Goal: Information Seeking & Learning: Check status

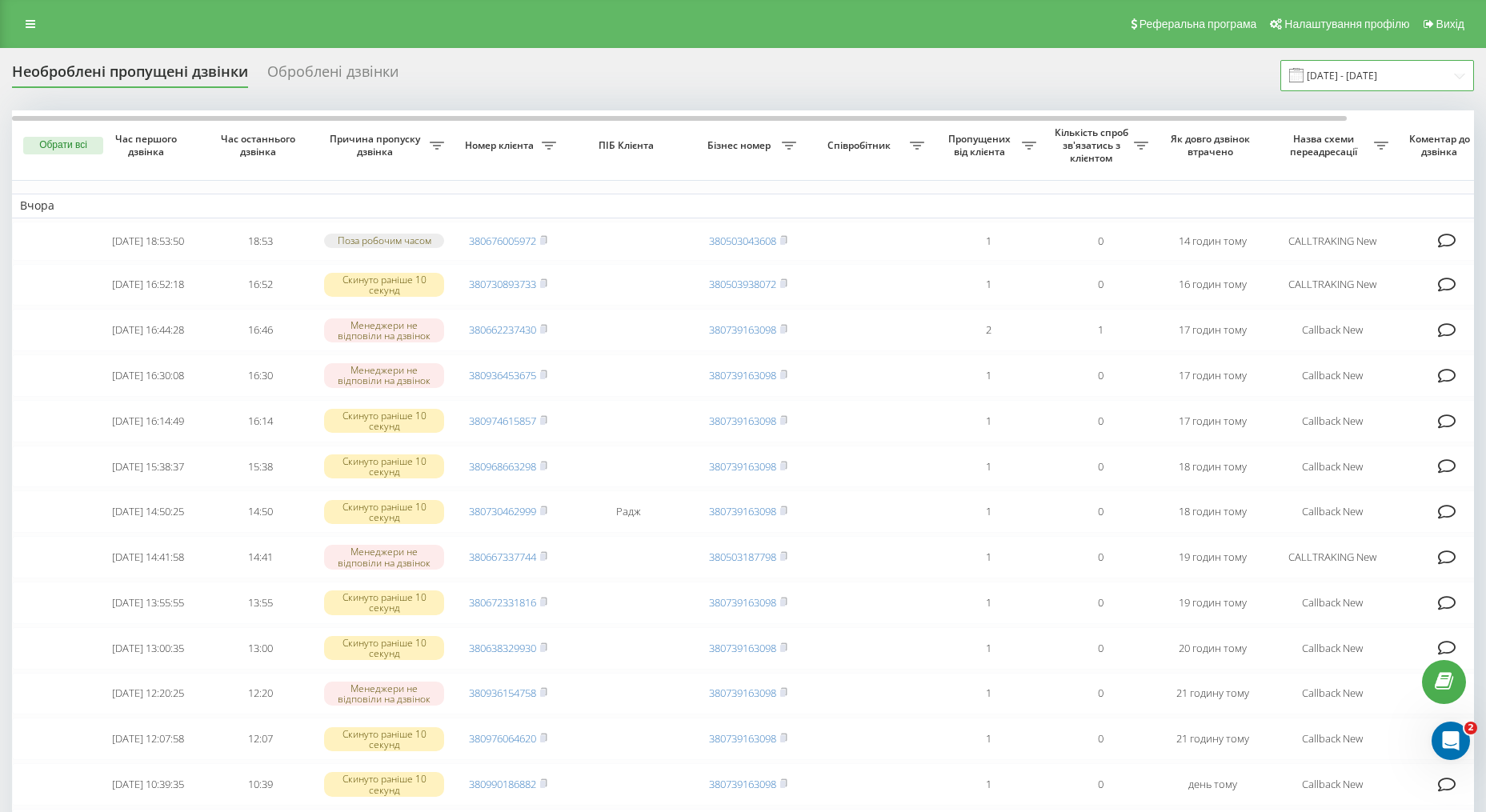
click at [1373, 83] on input "21.07.2025 - 21.08.2025" at bounding box center [1377, 76] width 193 height 31
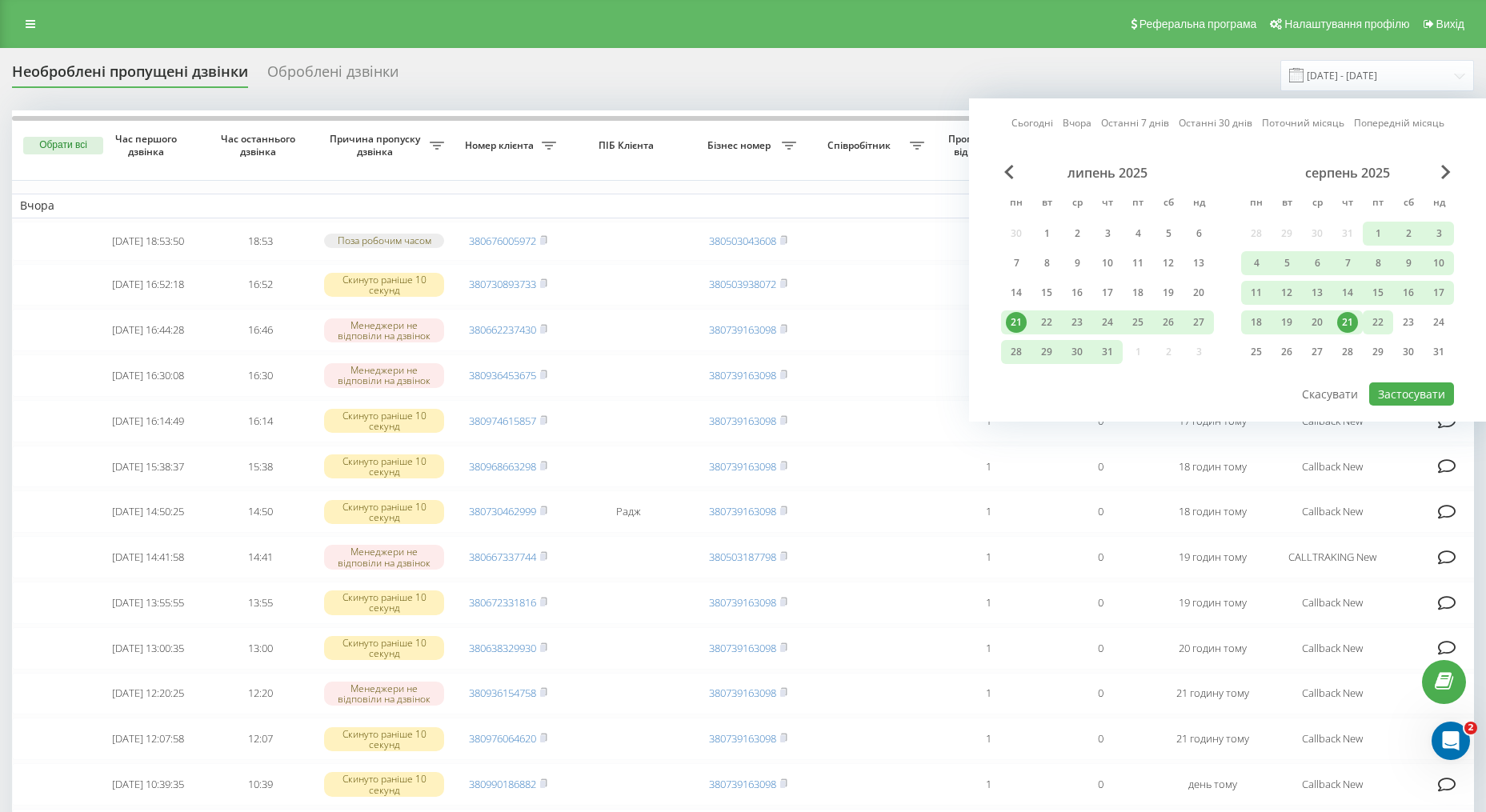
click at [1382, 325] on div "22" at bounding box center [1378, 322] width 20 height 20
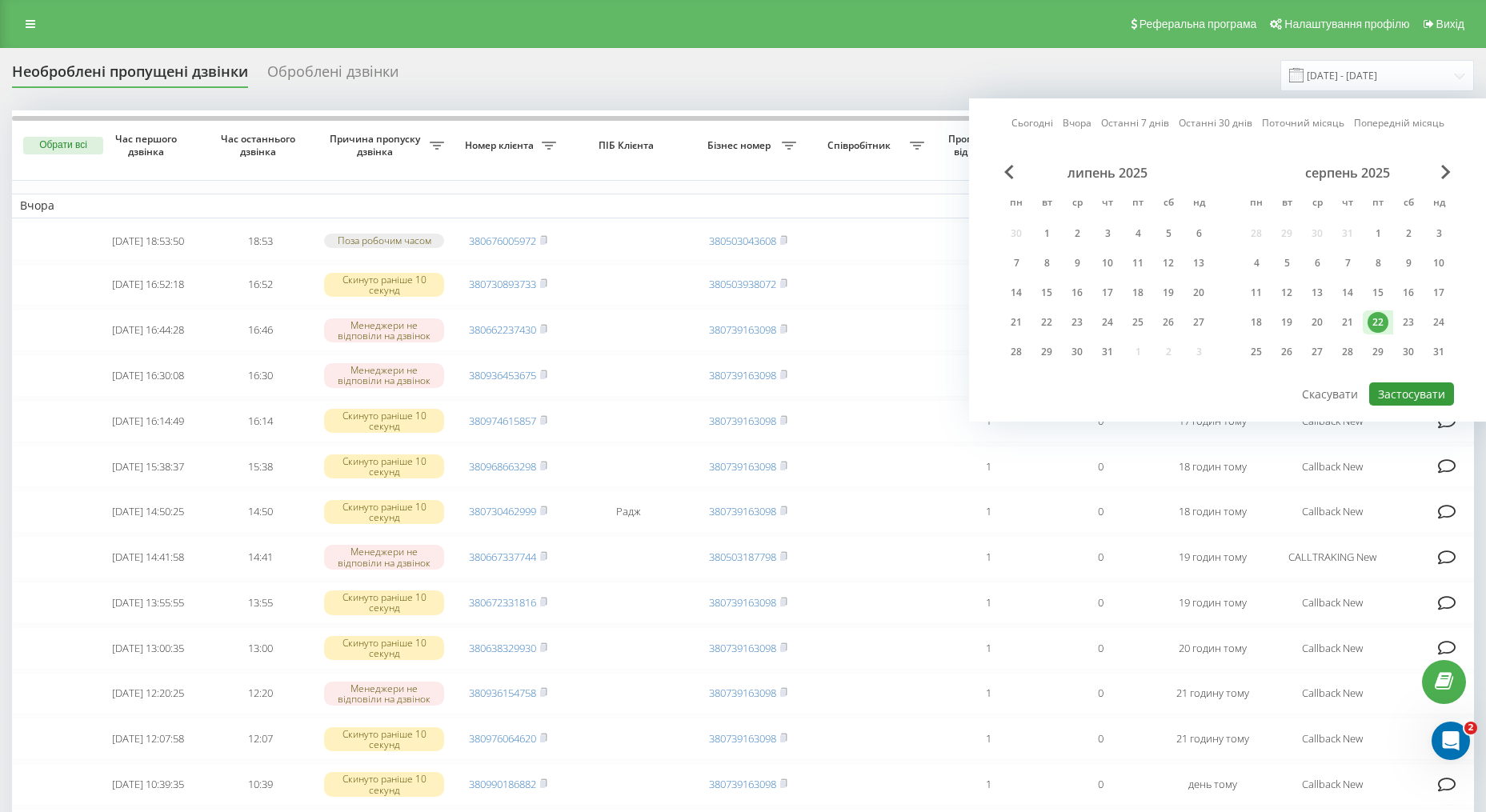
click at [1406, 388] on button "Застосувати" at bounding box center [1412, 393] width 85 height 23
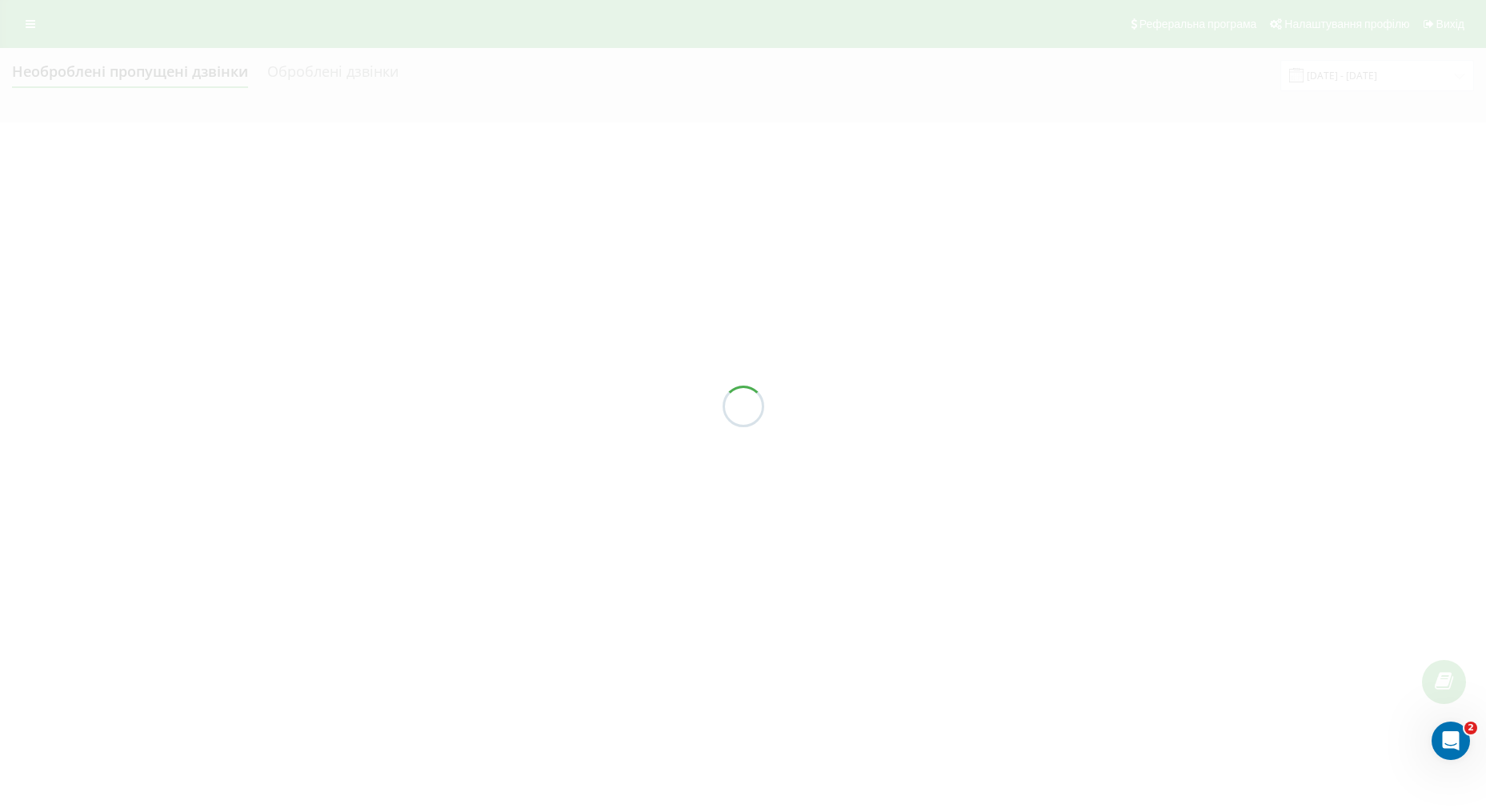
type input "22.08.2025 - 22.08.2025"
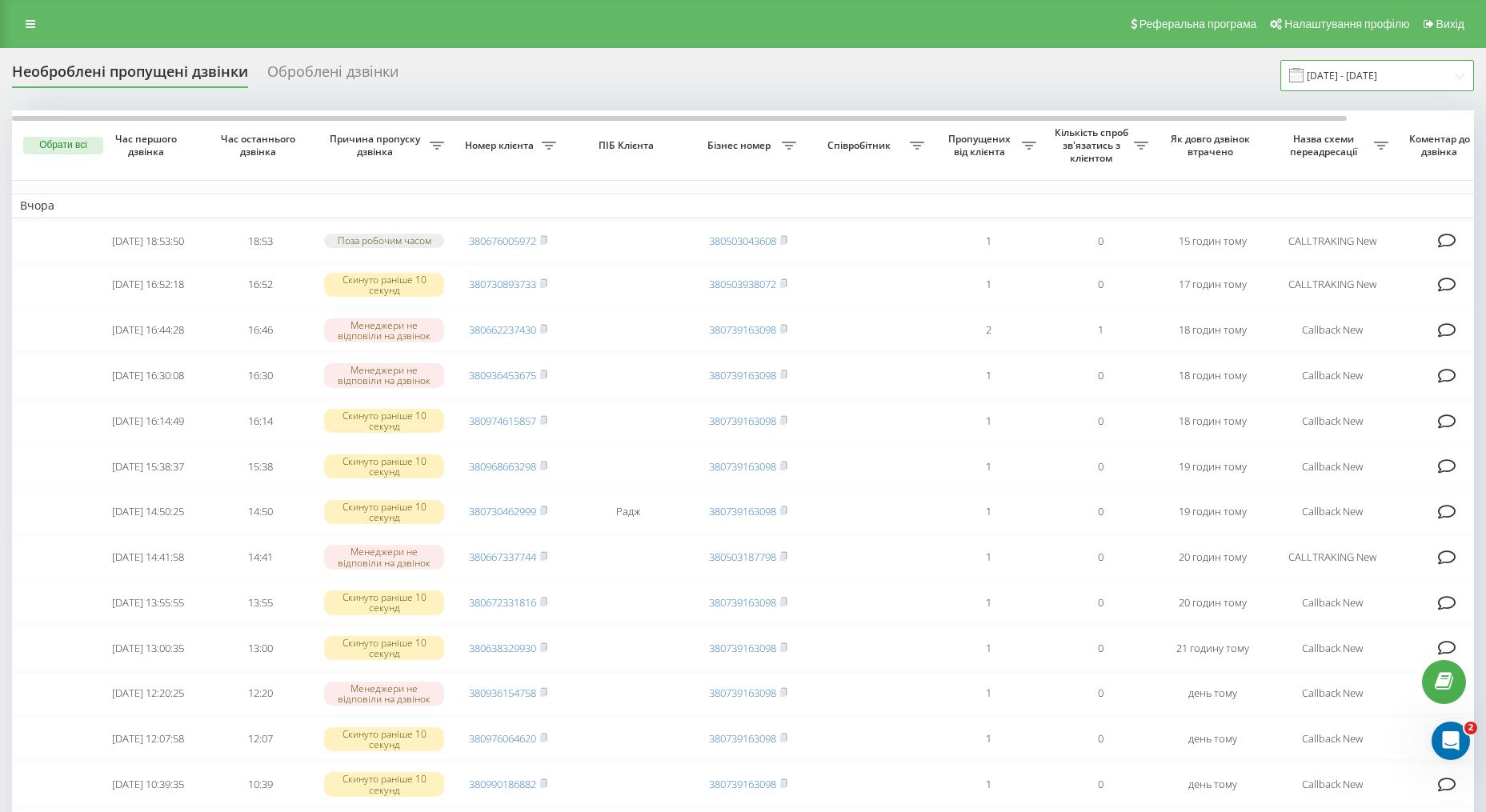
click at [1366, 86] on input "[DATE] - [DATE]" at bounding box center [1377, 76] width 193 height 31
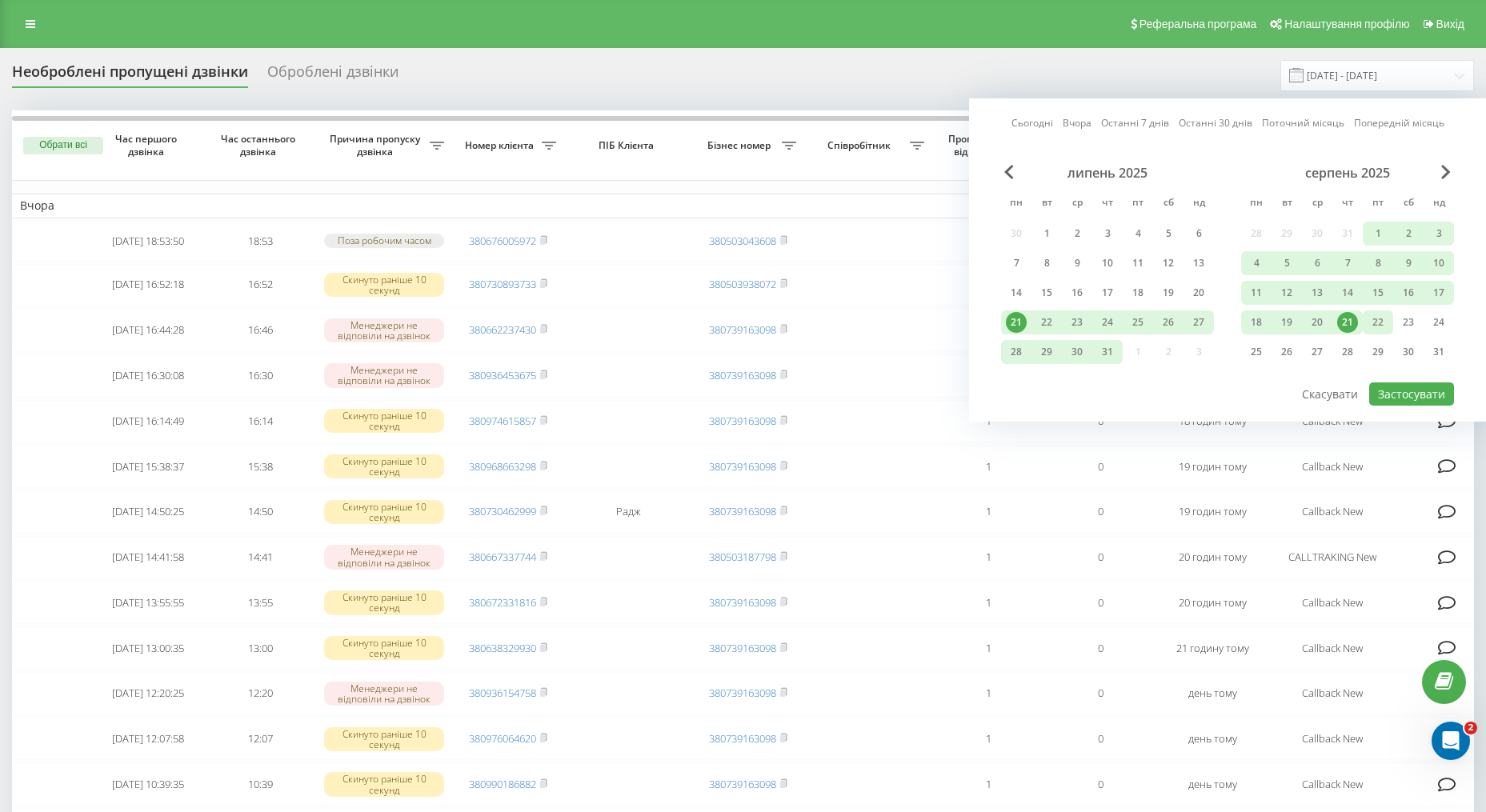
click at [1371, 317] on div "22" at bounding box center [1378, 322] width 20 height 20
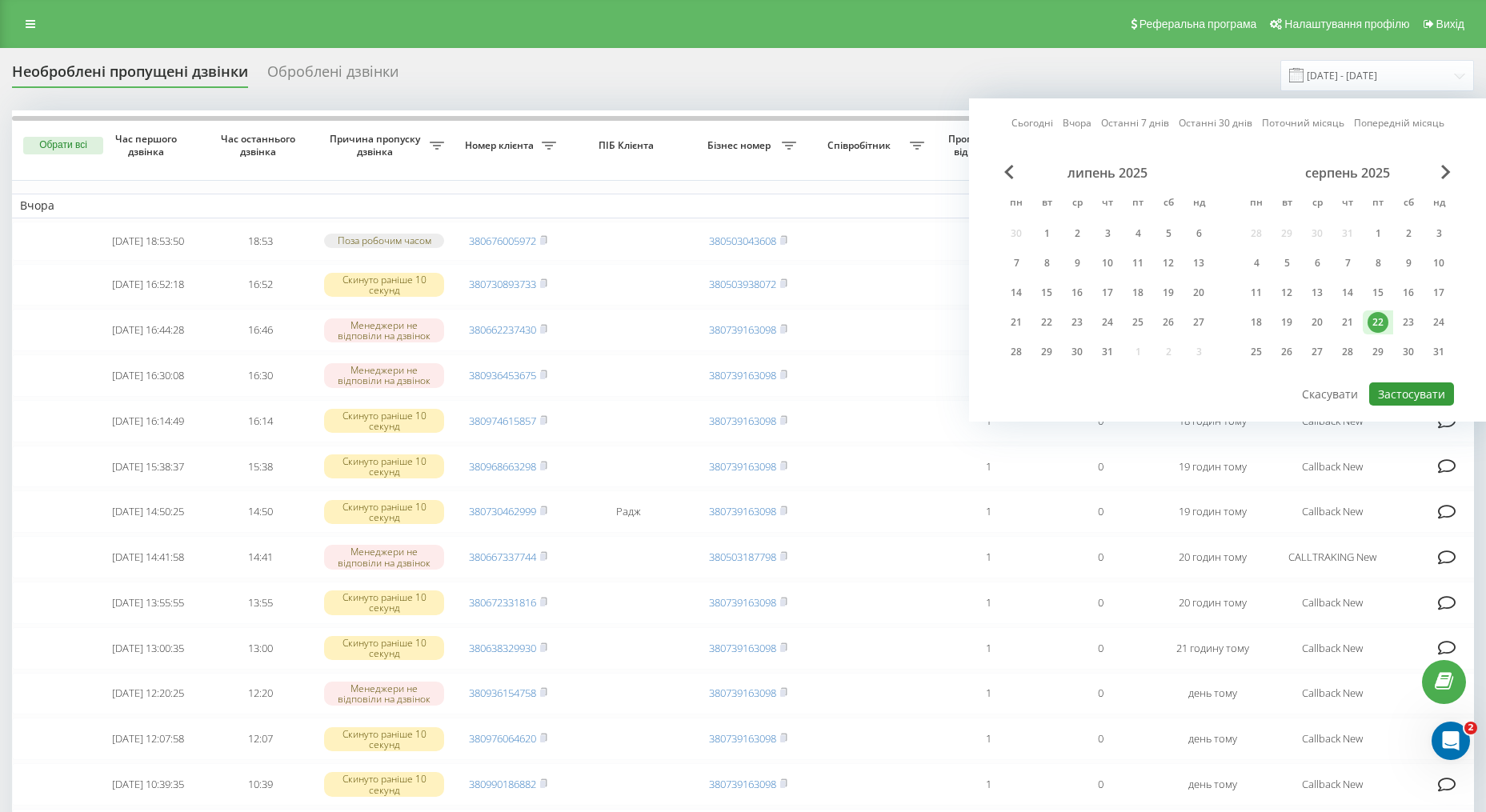
click at [1428, 402] on button "Застосувати" at bounding box center [1412, 393] width 85 height 23
type input "[DATE] - [DATE]"
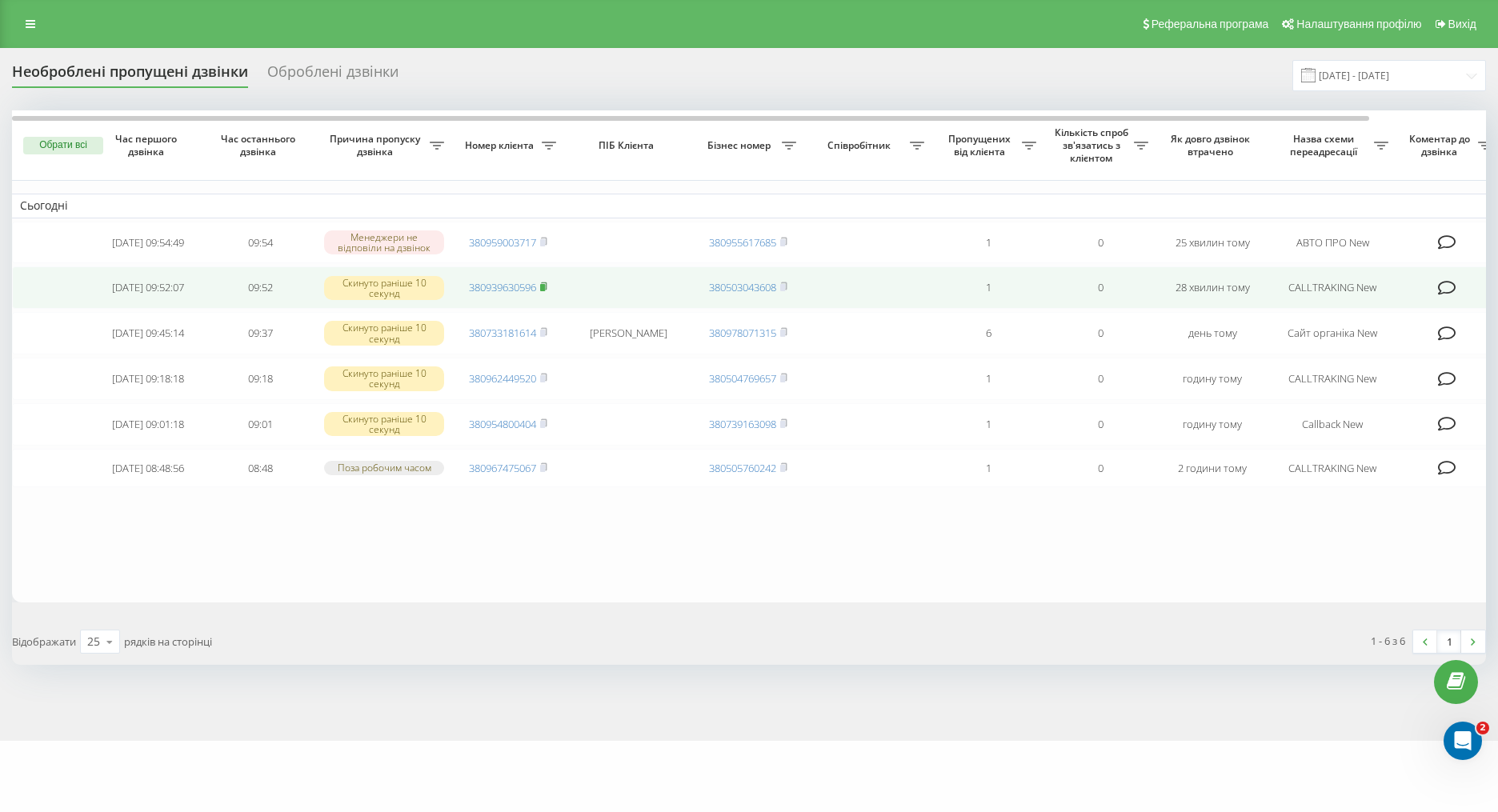
click at [547, 288] on icon at bounding box center [544, 286] width 7 height 9
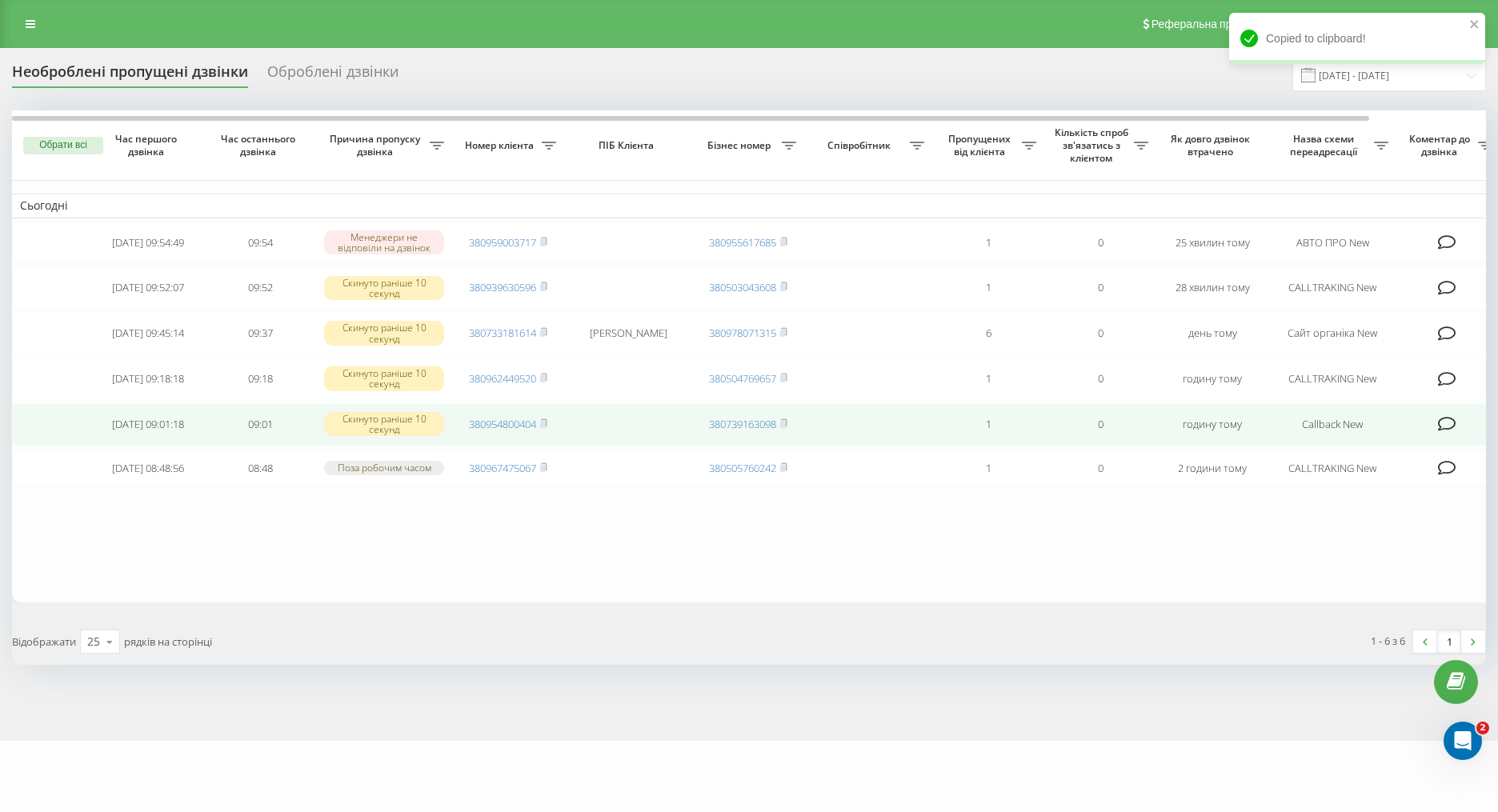
drag, startPoint x: 546, startPoint y: 433, endPoint x: 554, endPoint y: 433, distance: 8.0
click at [545, 428] on rect at bounding box center [542, 424] width 5 height 7
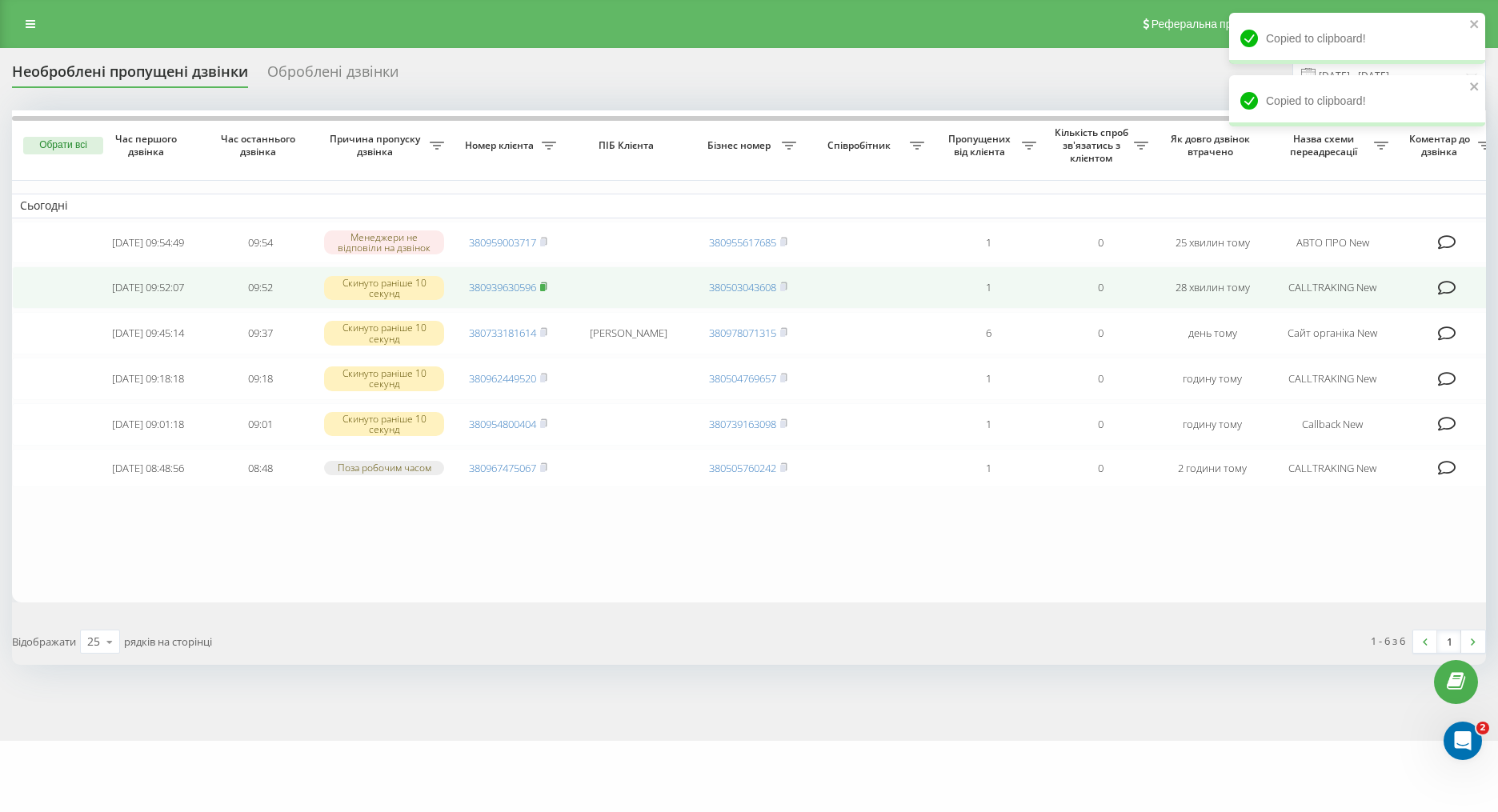
click at [542, 291] on rect at bounding box center [542, 288] width 5 height 7
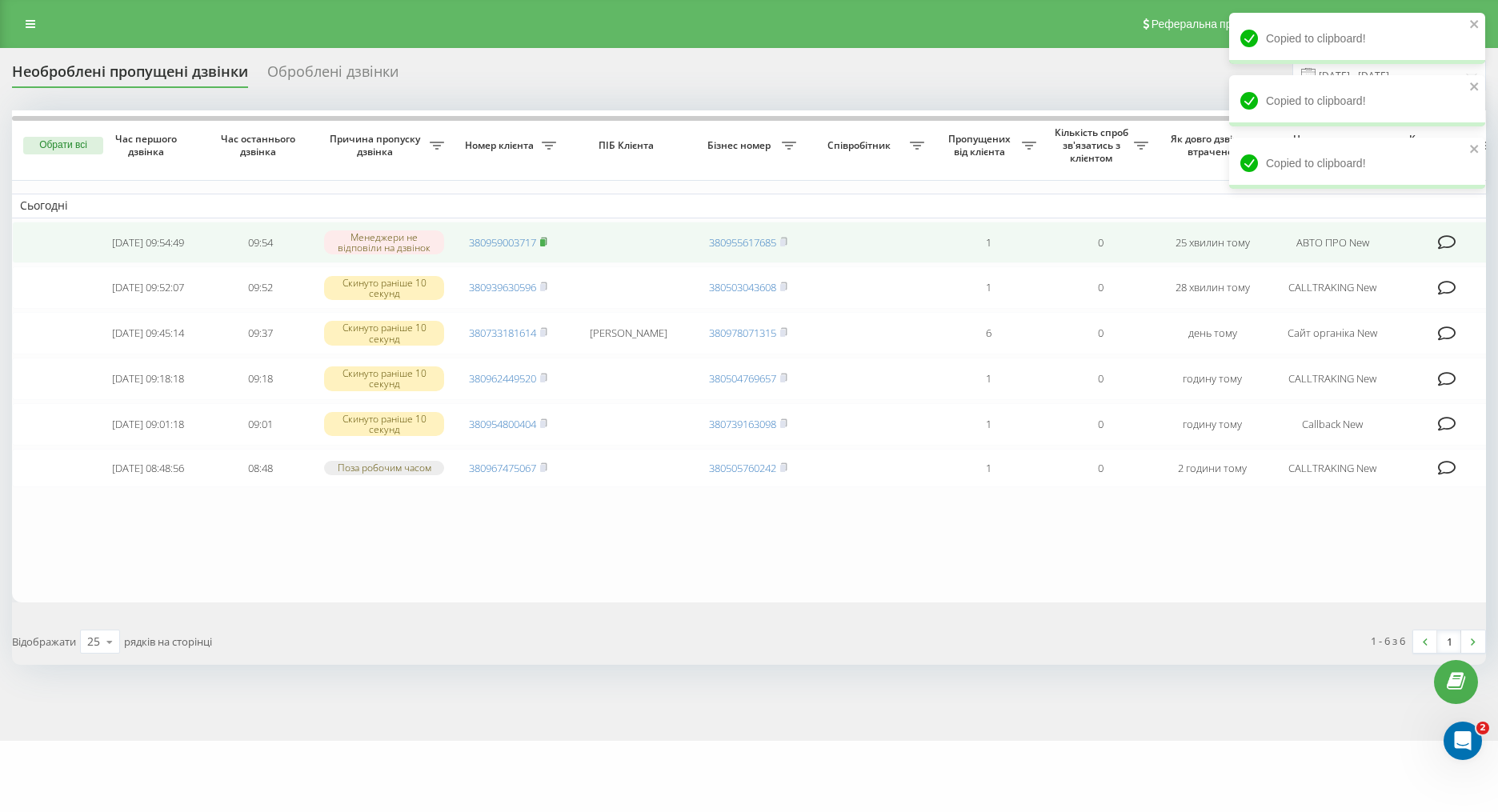
click at [542, 241] on rect at bounding box center [542, 243] width 5 height 7
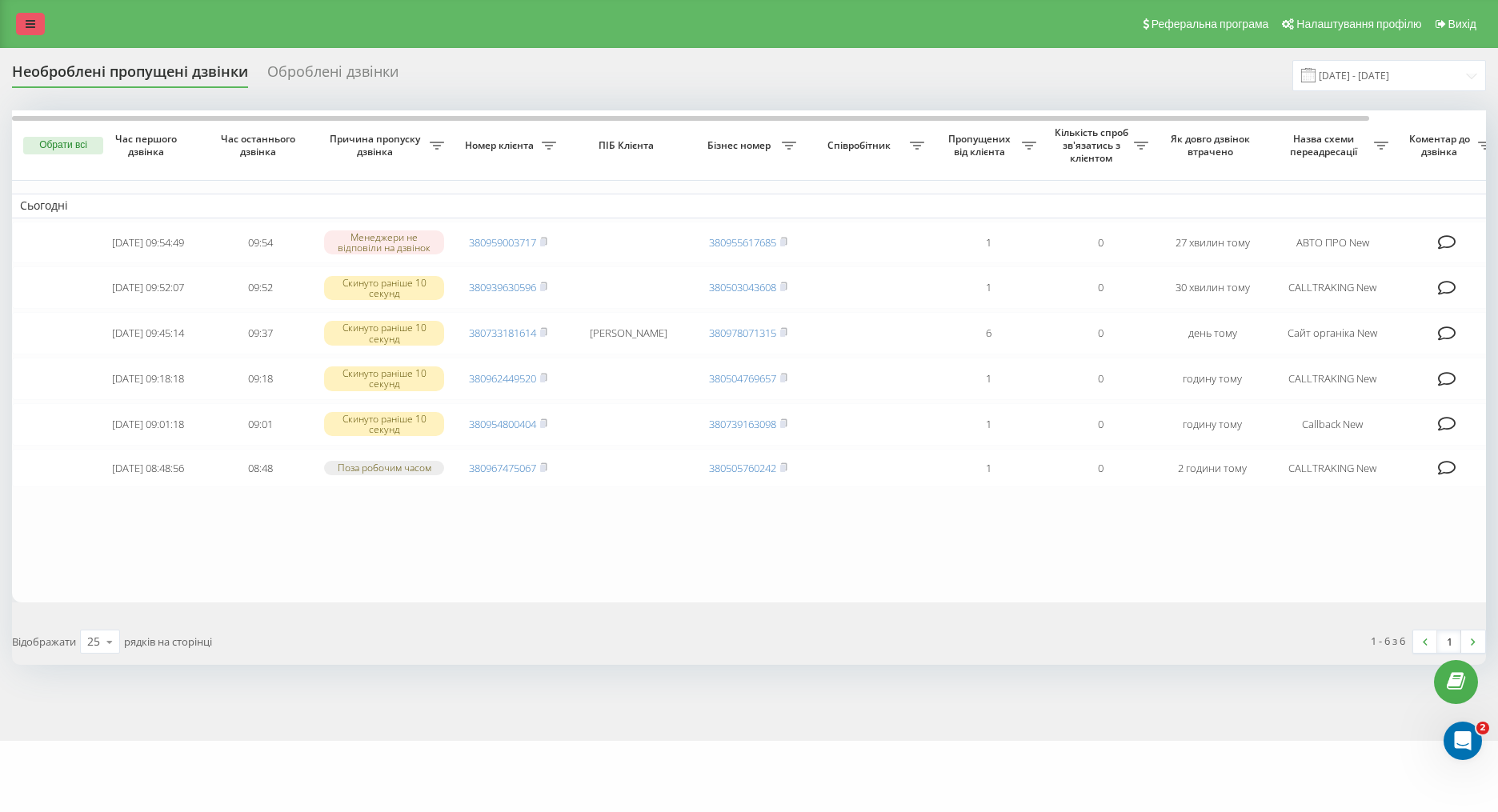
click at [33, 30] on link at bounding box center [30, 24] width 29 height 22
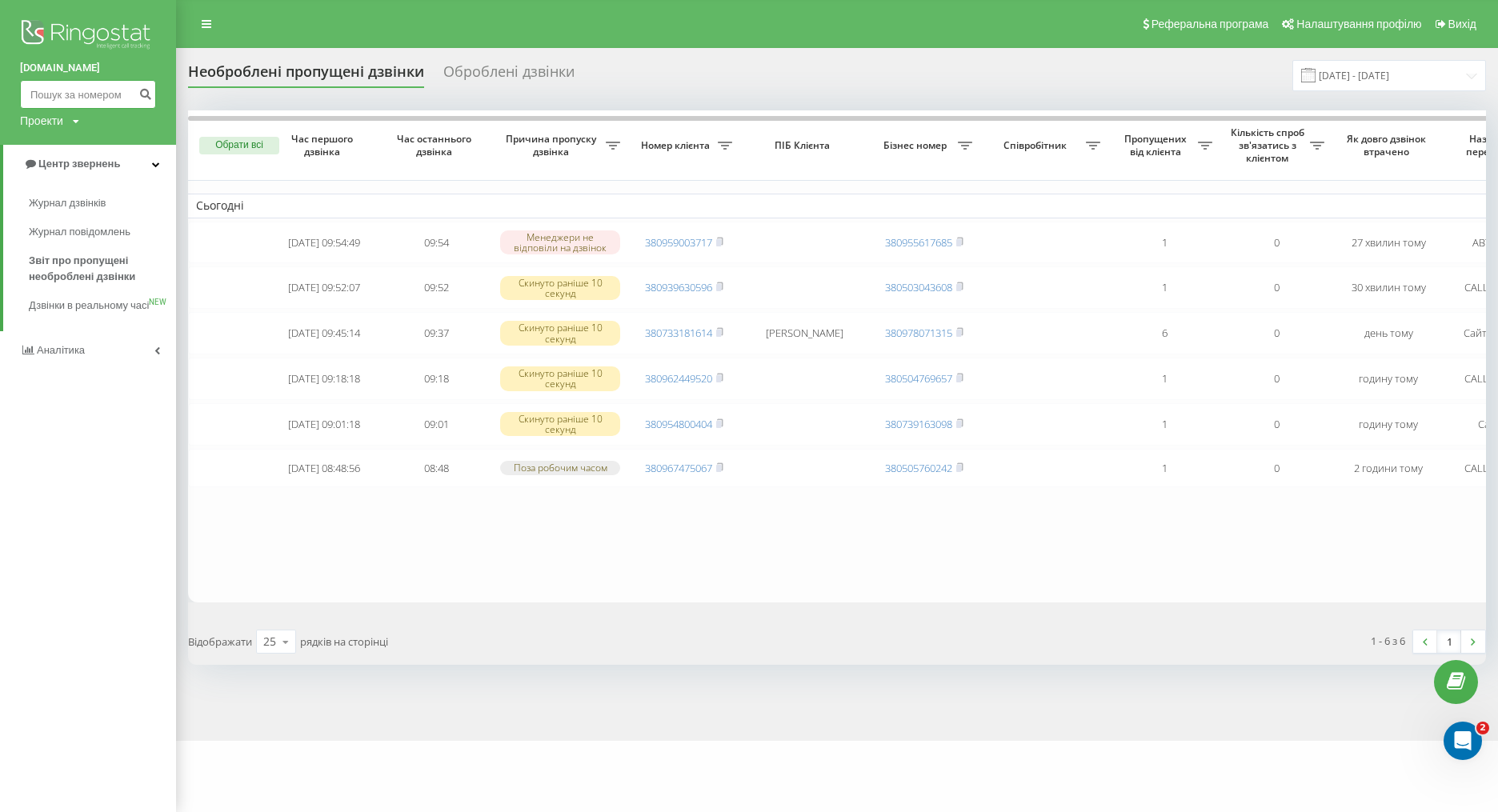
click at [84, 87] on input at bounding box center [88, 93] width 136 height 29
paste input "380992298993"
type input "380992298993"
click at [135, 93] on button "submit" at bounding box center [144, 93] width 21 height 29
click at [71, 94] on input at bounding box center [88, 93] width 136 height 29
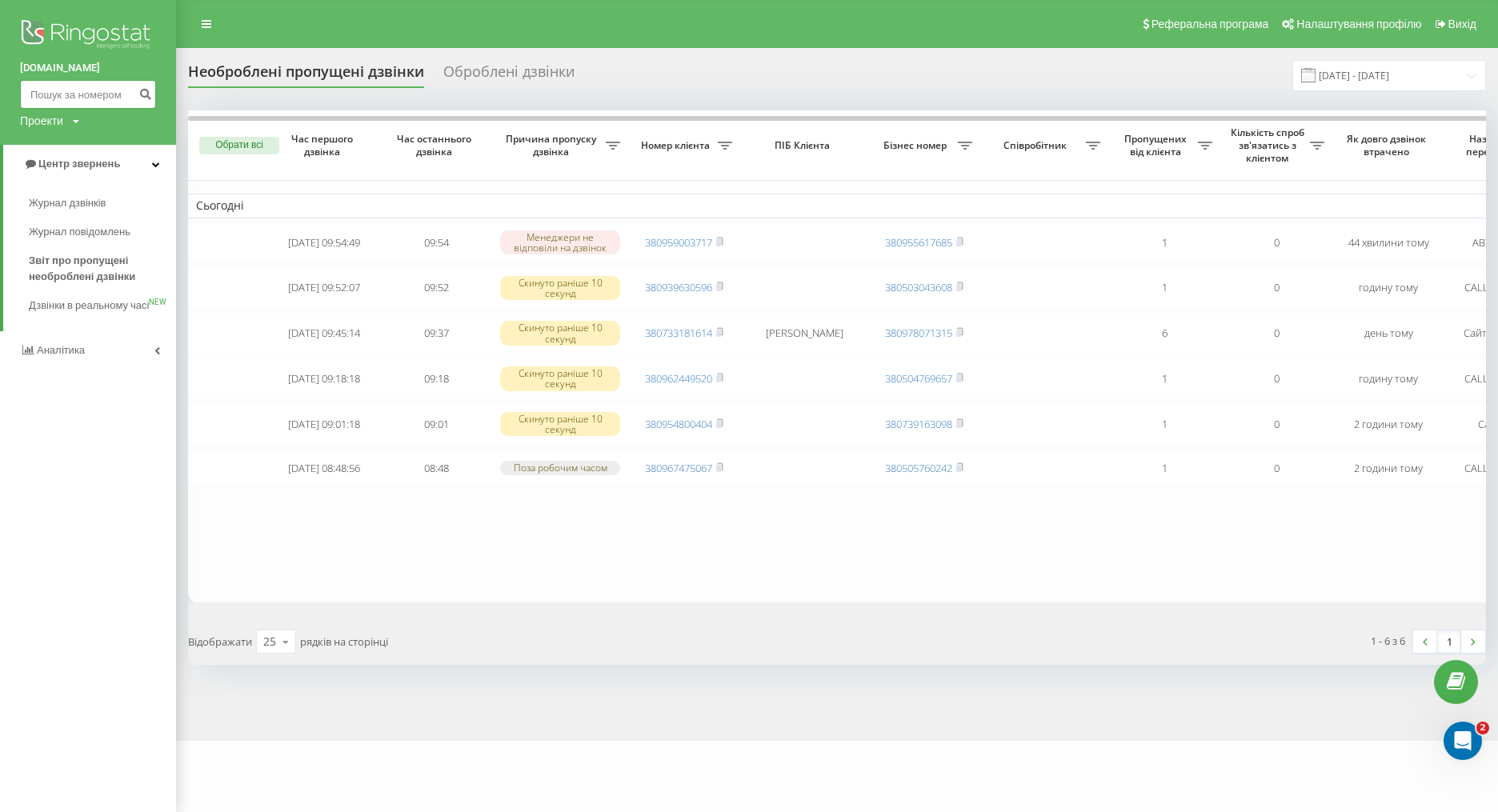
paste input "380992298993"
type input "380992298993"
click at [149, 97] on icon "submit" at bounding box center [145, 92] width 14 height 9
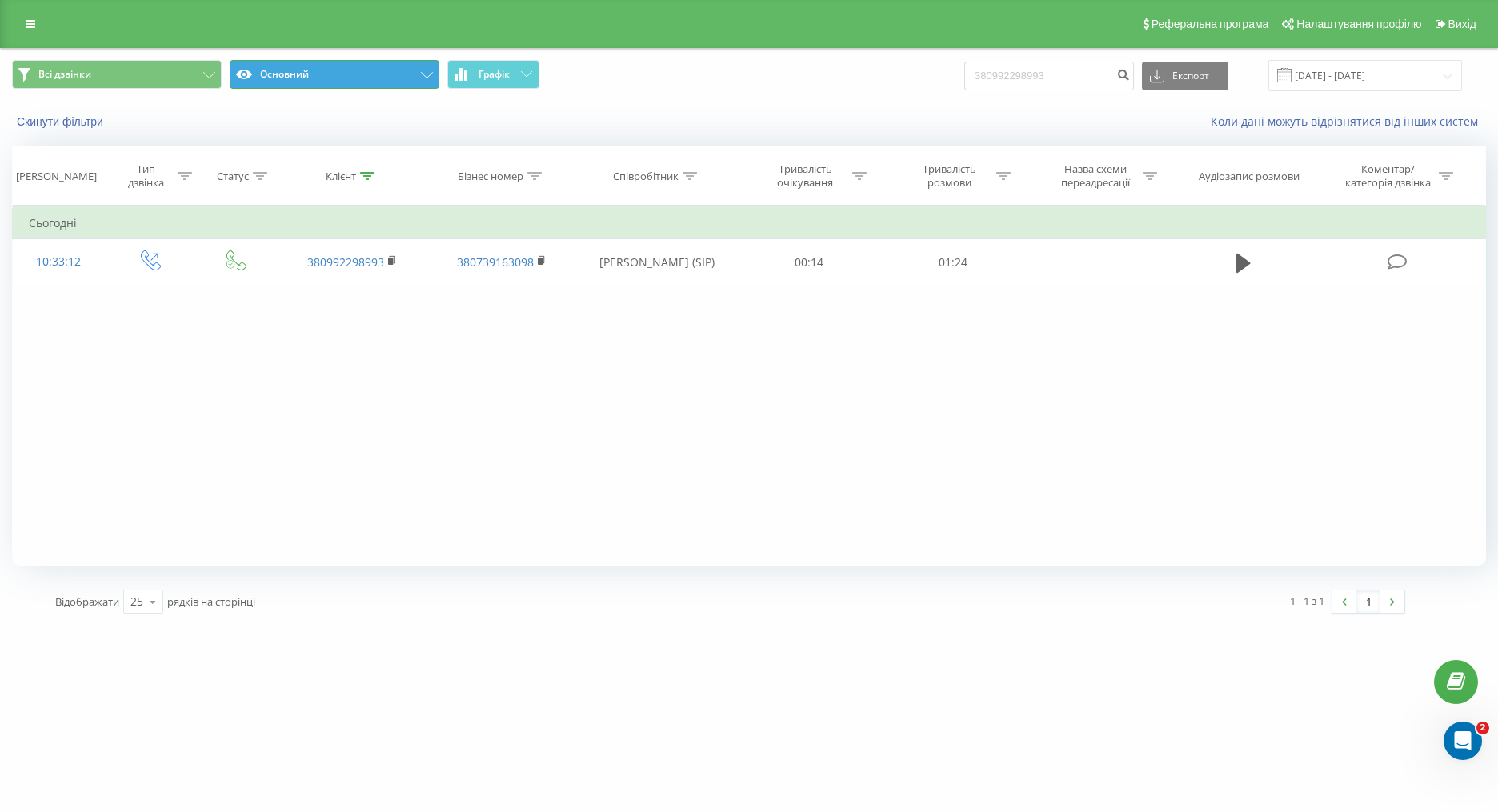
click at [304, 72] on button "Основний" at bounding box center [334, 74] width 210 height 29
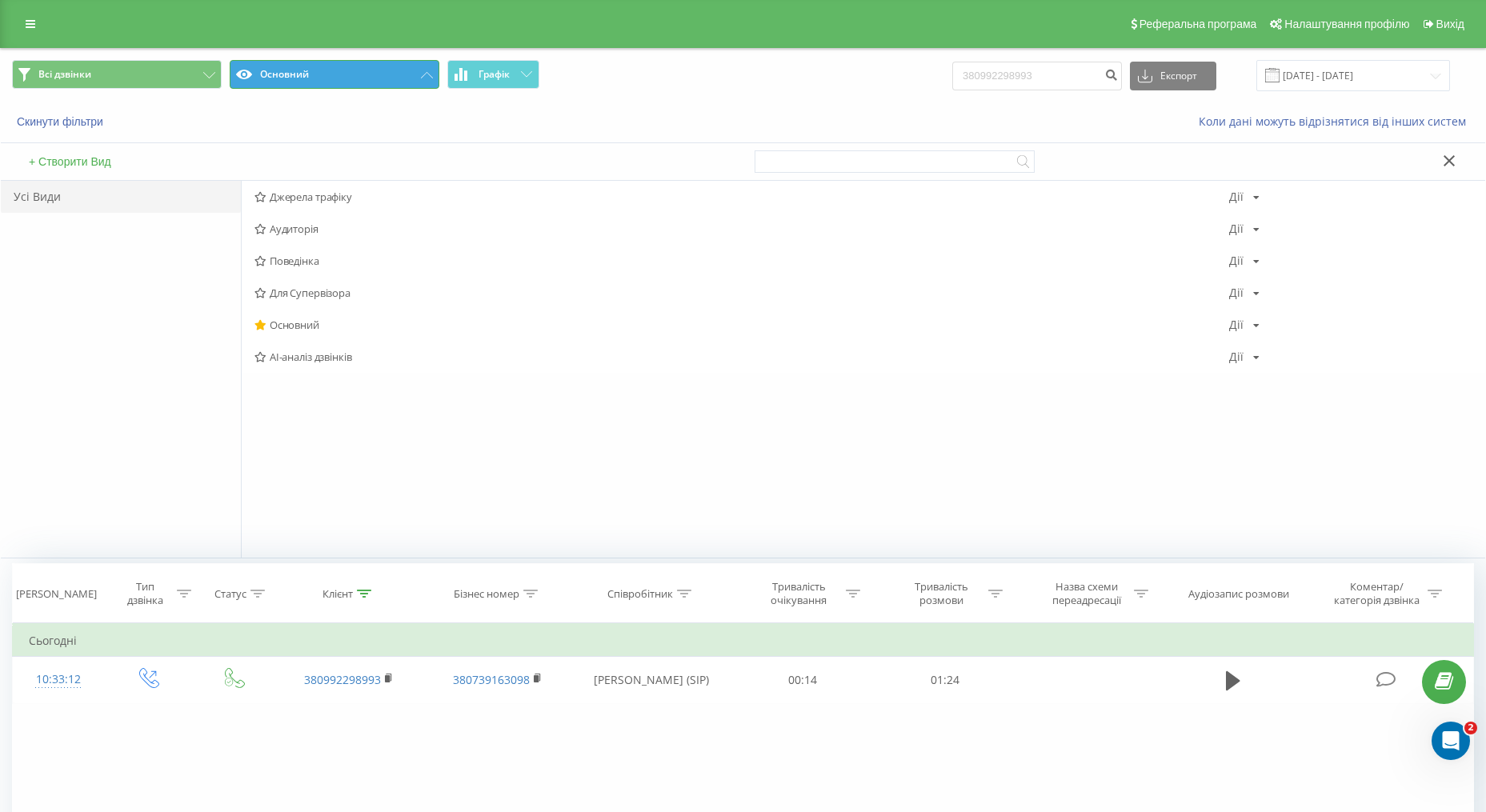
click at [304, 72] on button "Основний" at bounding box center [334, 74] width 210 height 29
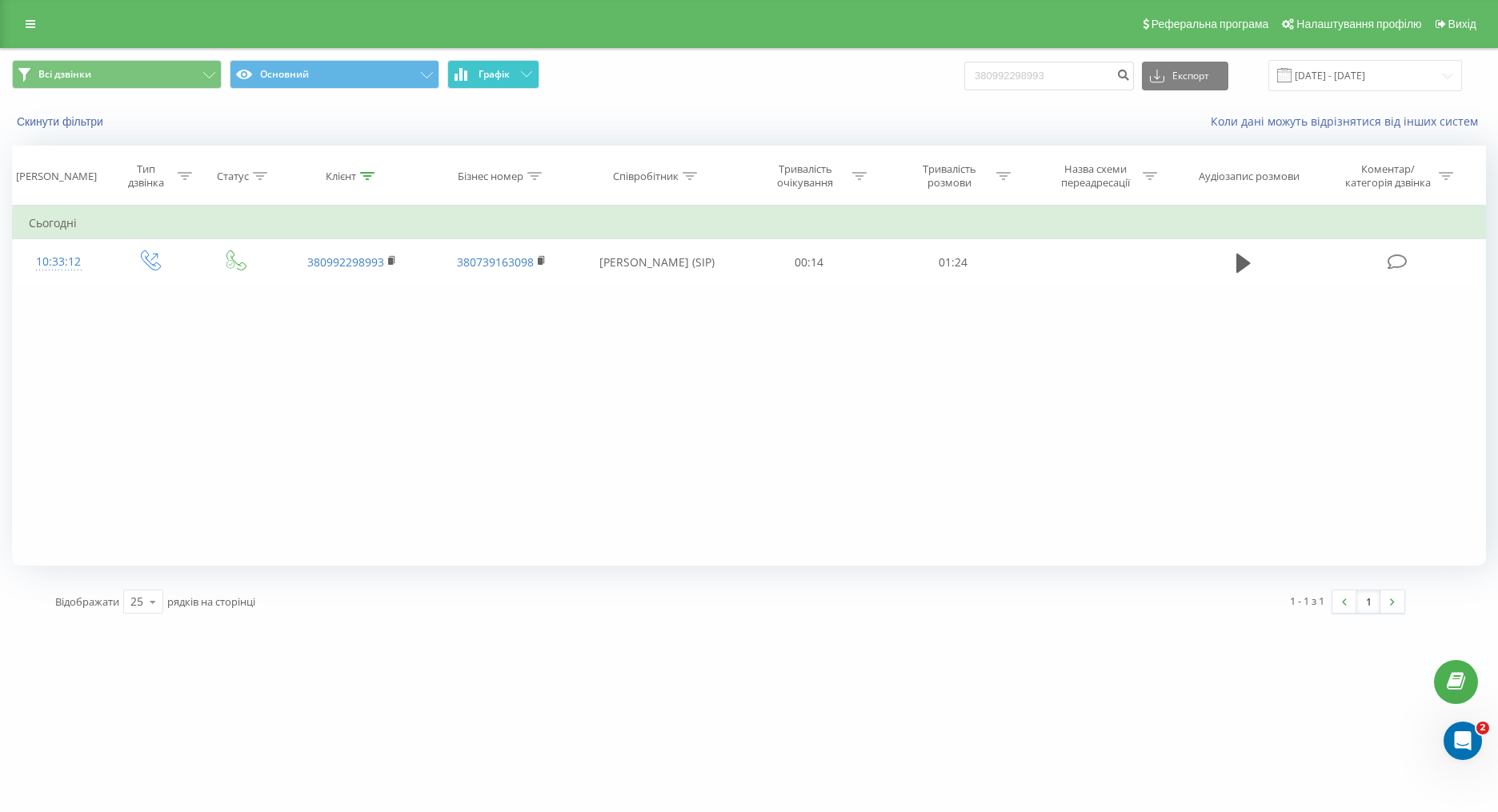
click at [502, 80] on span "Графік" at bounding box center [494, 74] width 31 height 11
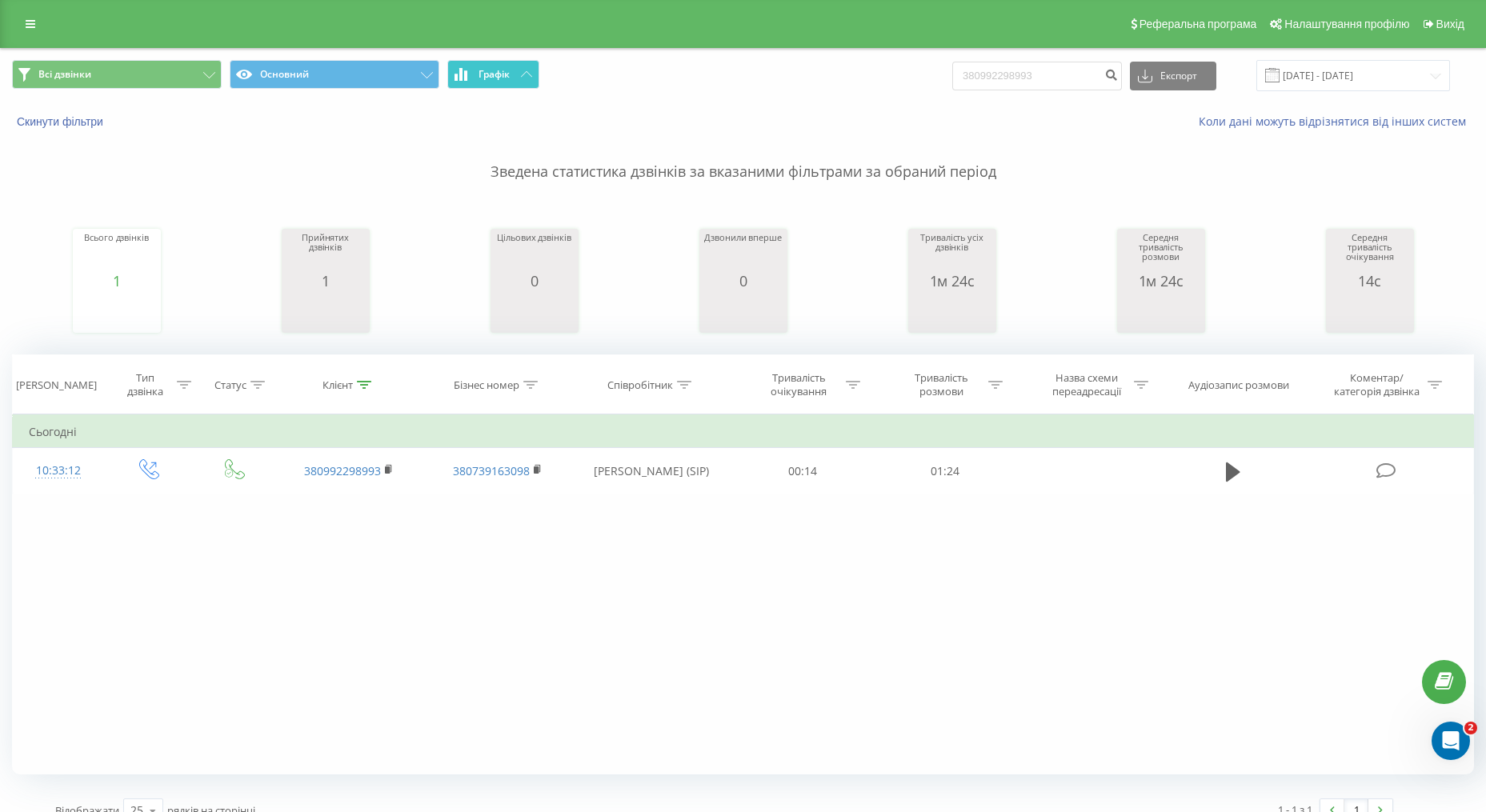
click at [502, 80] on span "Графік" at bounding box center [494, 74] width 31 height 11
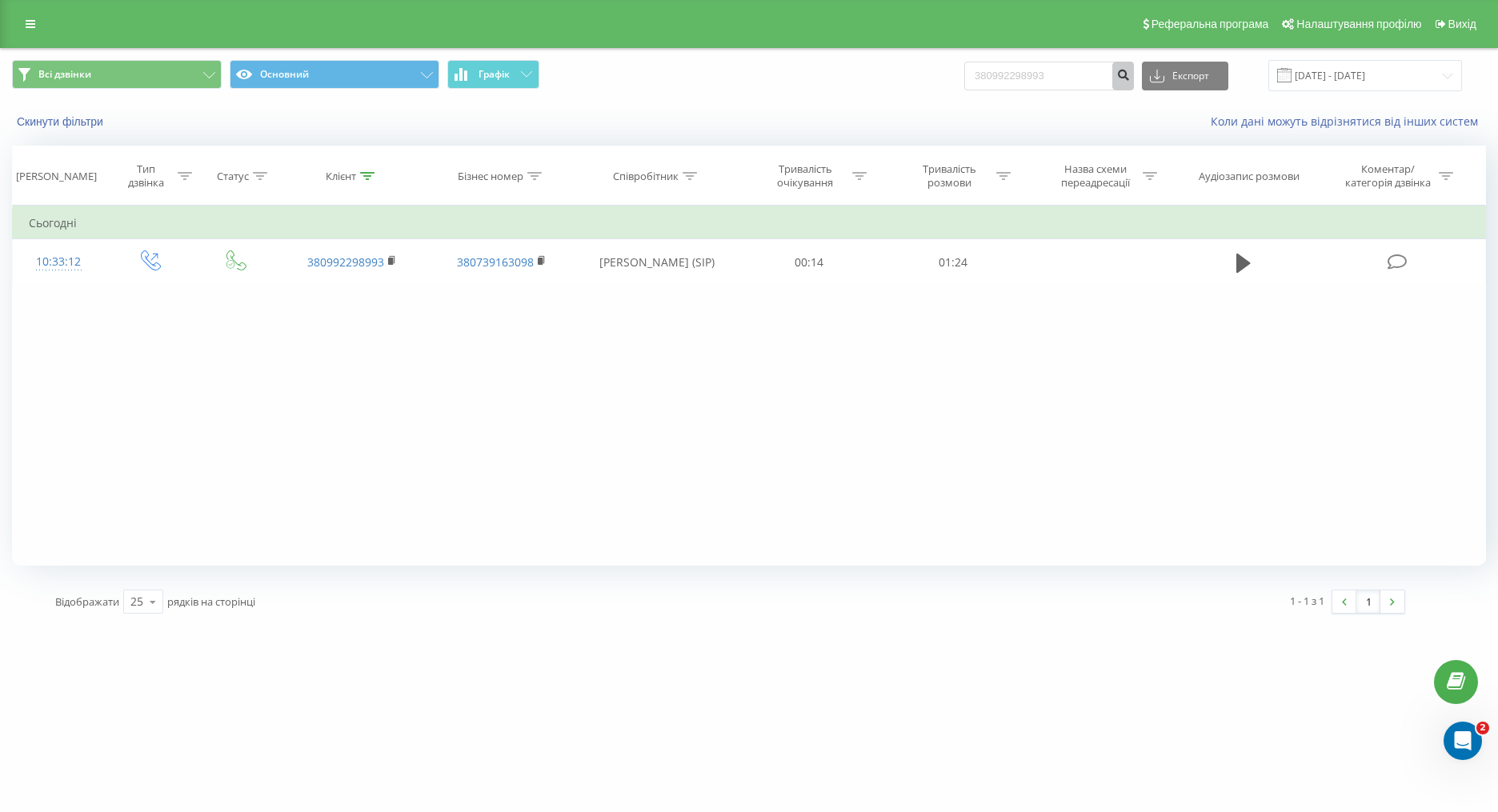
click at [1133, 82] on button "submit" at bounding box center [1122, 76] width 21 height 29
